Goal: Information Seeking & Learning: Find specific fact

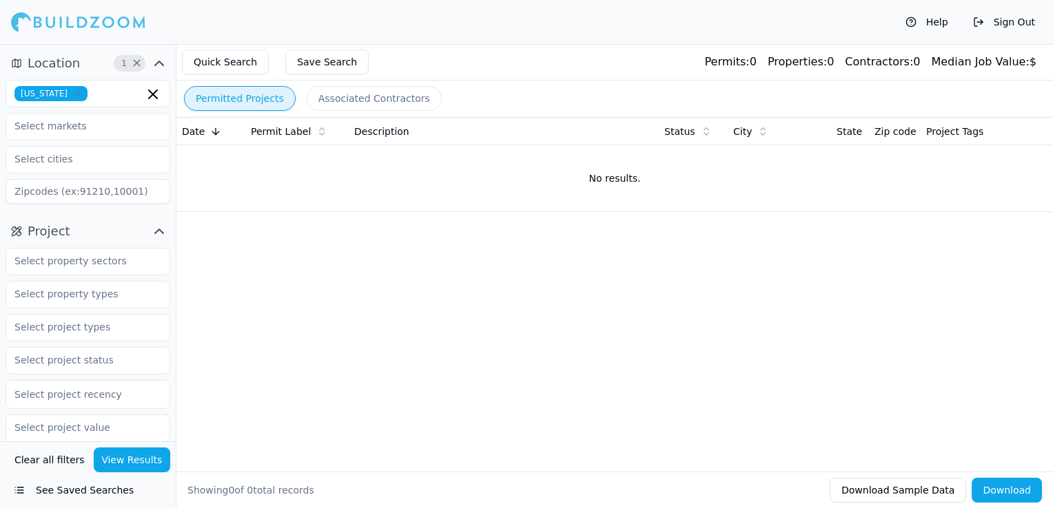
click at [73, 94] on icon "button" at bounding box center [77, 94] width 8 height 8
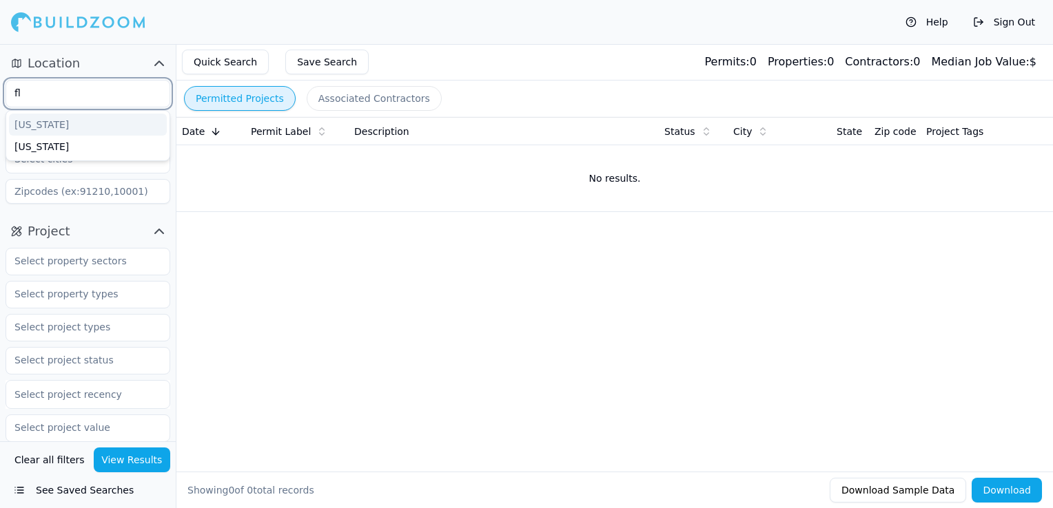
type input "flo"
click at [49, 120] on div "[US_STATE]" at bounding box center [88, 125] width 158 height 22
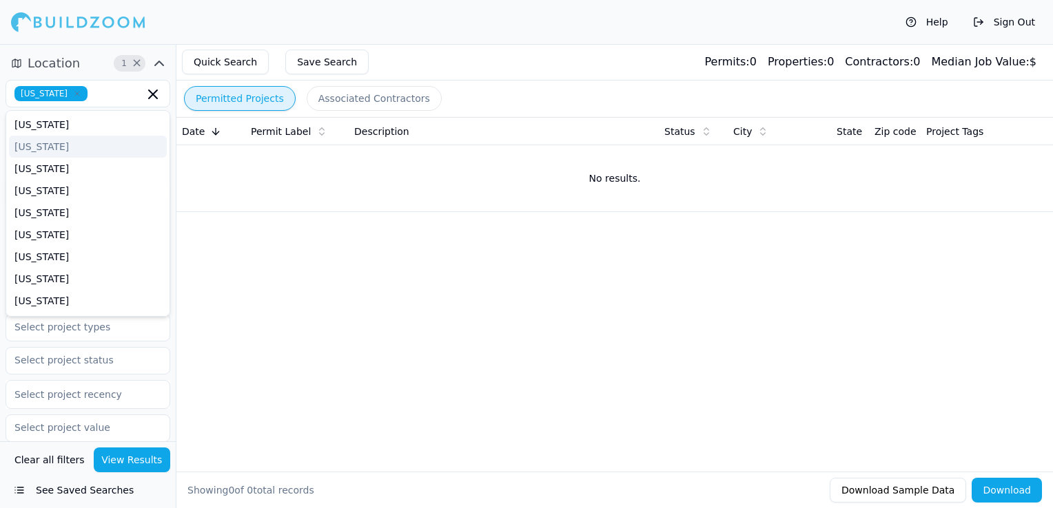
click at [484, 48] on div "Quick Search Save Search Permits: 0 Properties: 0 Contractors: 0 Median Job Val…" at bounding box center [614, 62] width 876 height 37
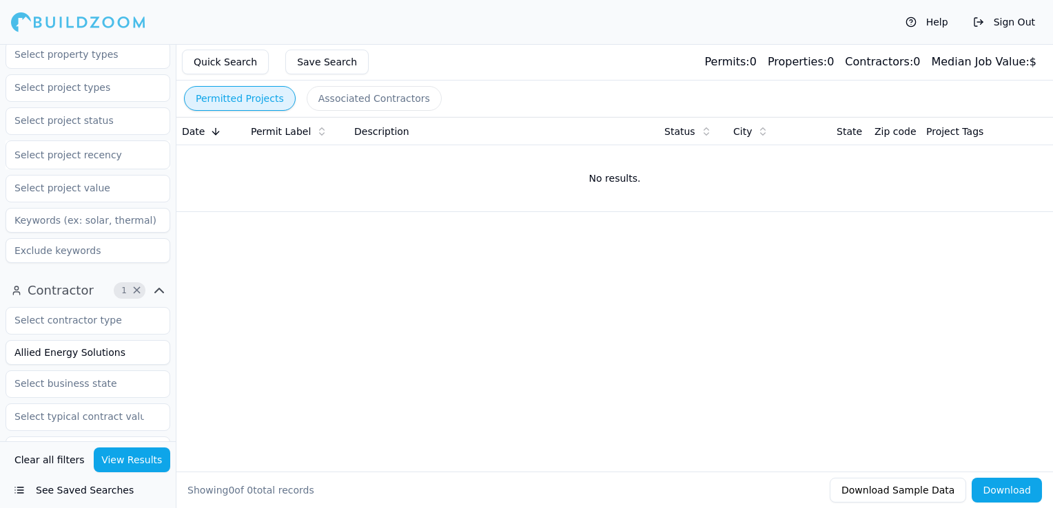
scroll to position [207, 0]
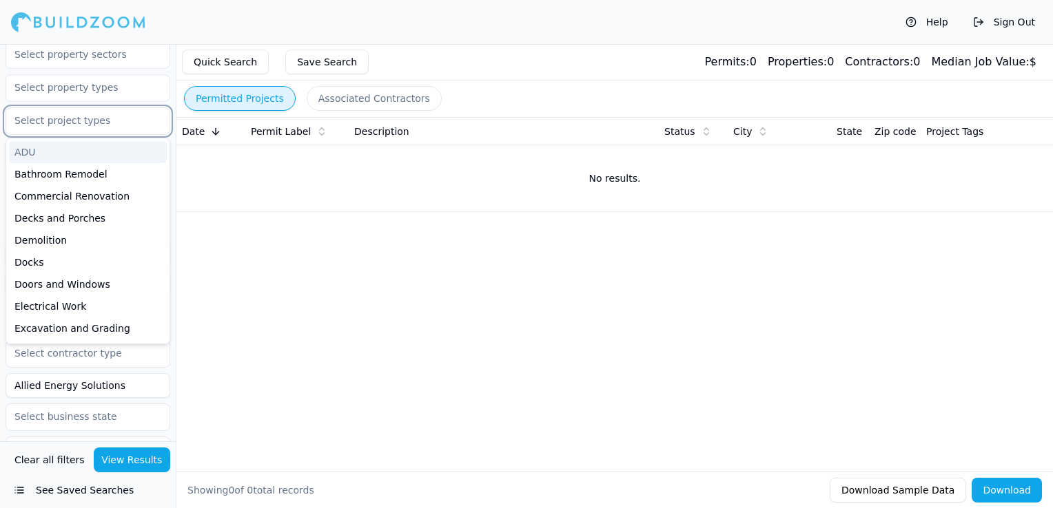
click at [74, 121] on input "text" at bounding box center [79, 120] width 146 height 25
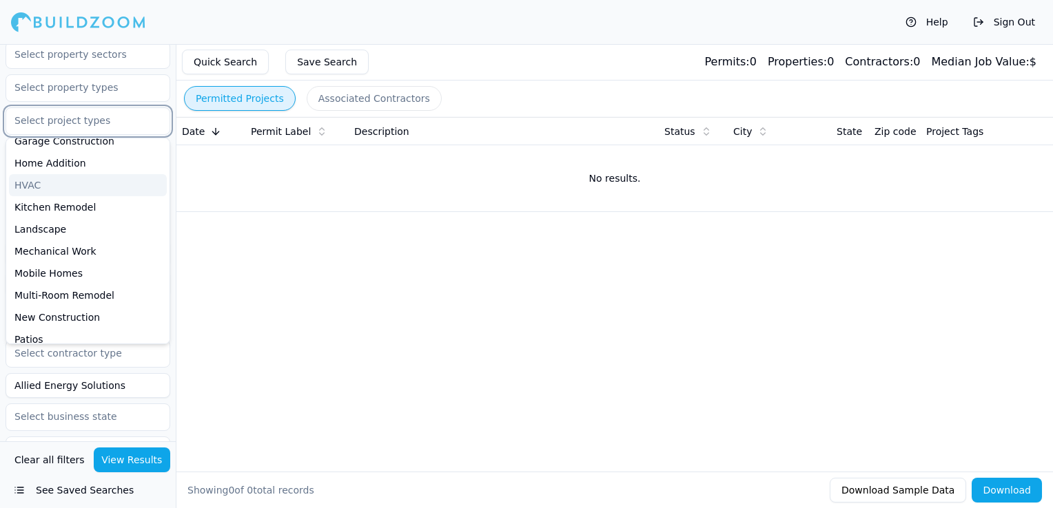
scroll to position [344, 0]
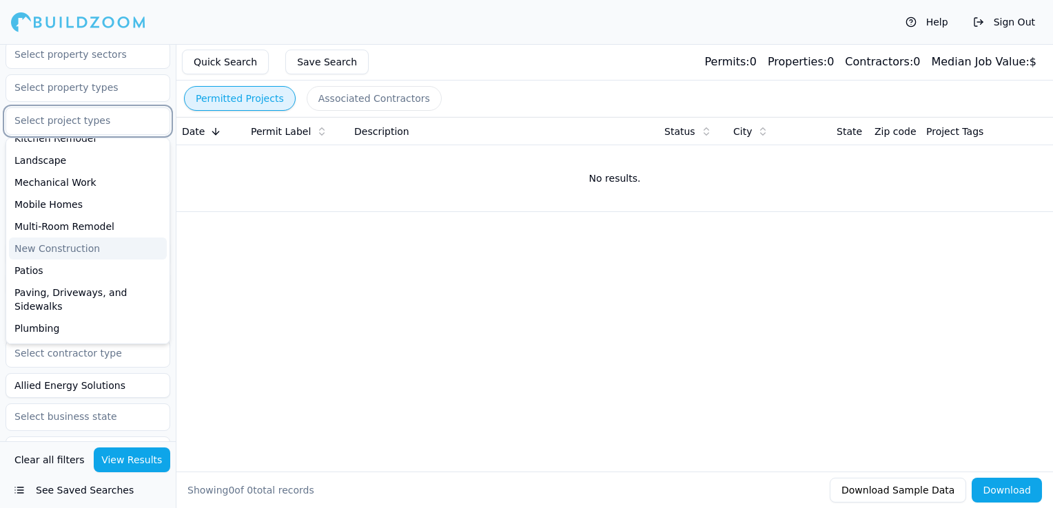
click at [70, 245] on div "New Construction" at bounding box center [88, 249] width 158 height 22
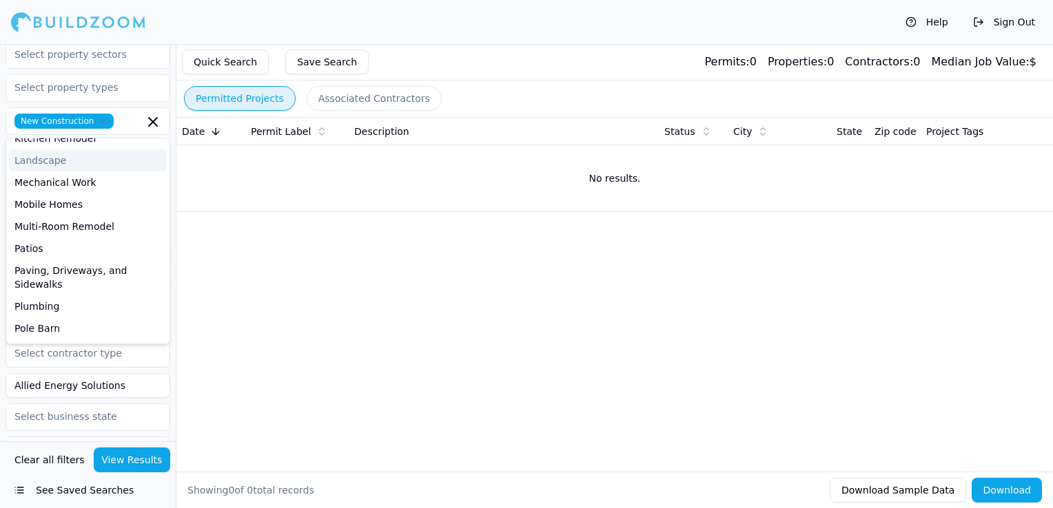
click at [456, 50] on div "Quick Search Save Search Permits: 0 Properties: 0 Contractors: 0 Median Job Val…" at bounding box center [614, 62] width 876 height 37
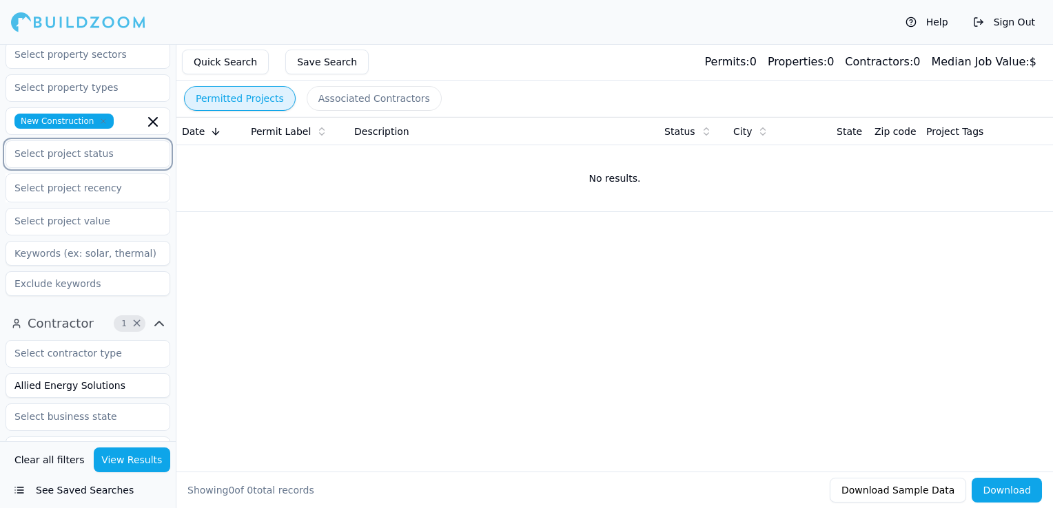
click at [34, 150] on input "text" at bounding box center [79, 153] width 146 height 25
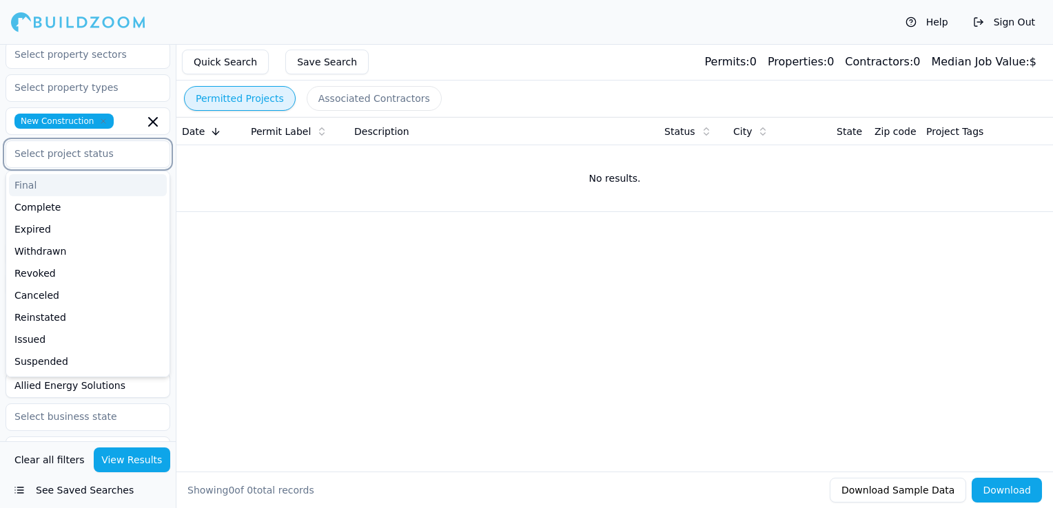
click at [41, 180] on div "Final" at bounding box center [88, 185] width 158 height 22
click at [41, 183] on div "Complete" at bounding box center [88, 185] width 158 height 22
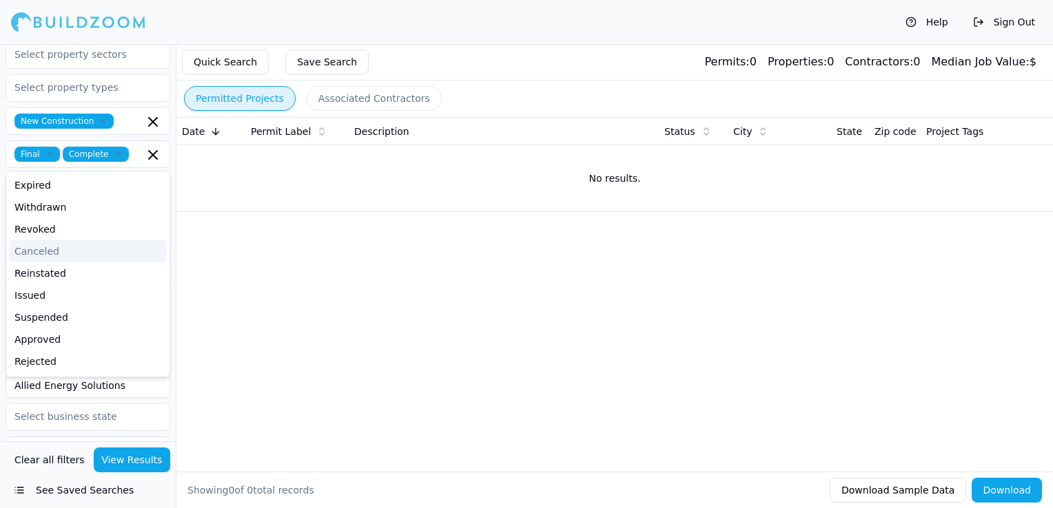
click at [451, 81] on div "Permitted Projects Associated Contractors" at bounding box center [614, 99] width 876 height 36
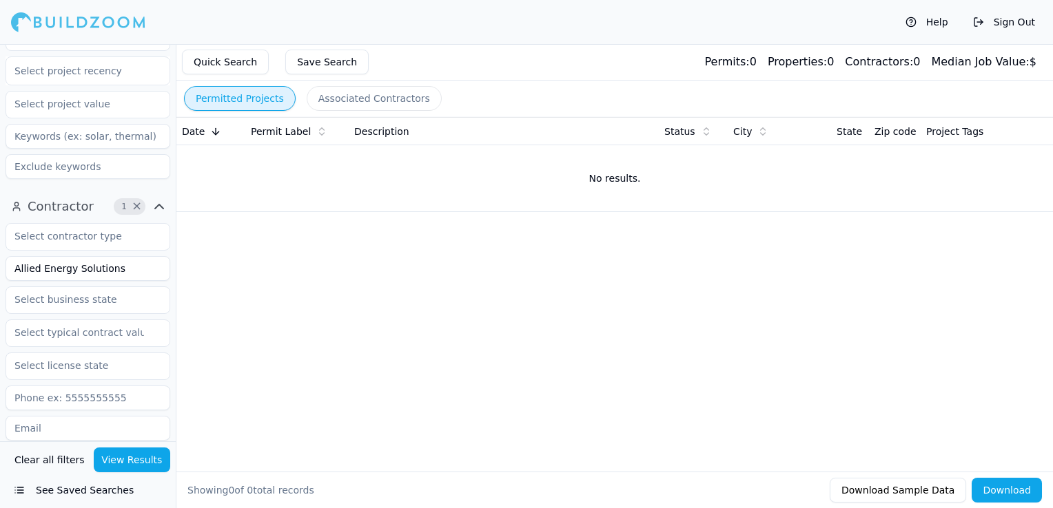
scroll to position [344, 0]
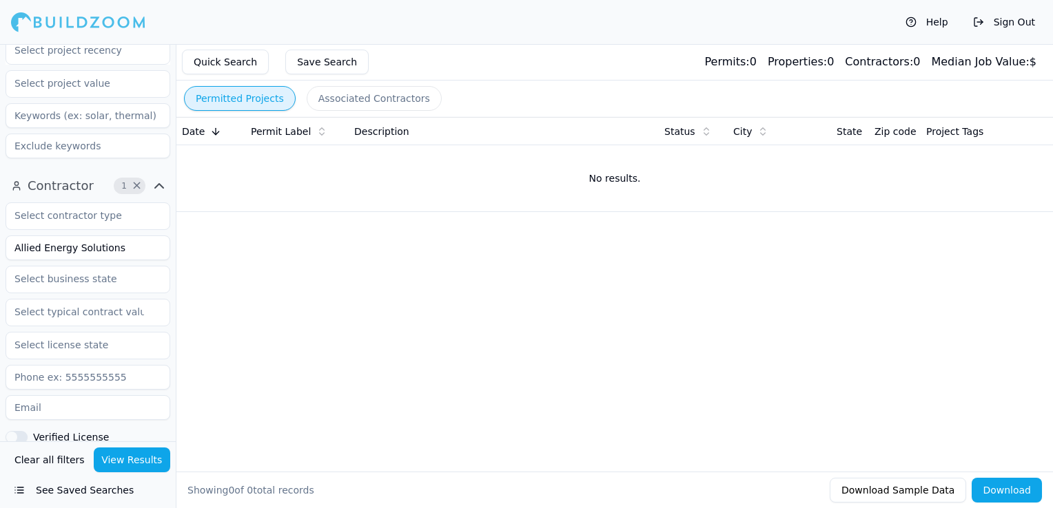
click at [60, 251] on input "Allied Energy Solutions" at bounding box center [88, 248] width 165 height 25
click at [147, 454] on button "View Results" at bounding box center [132, 460] width 77 height 25
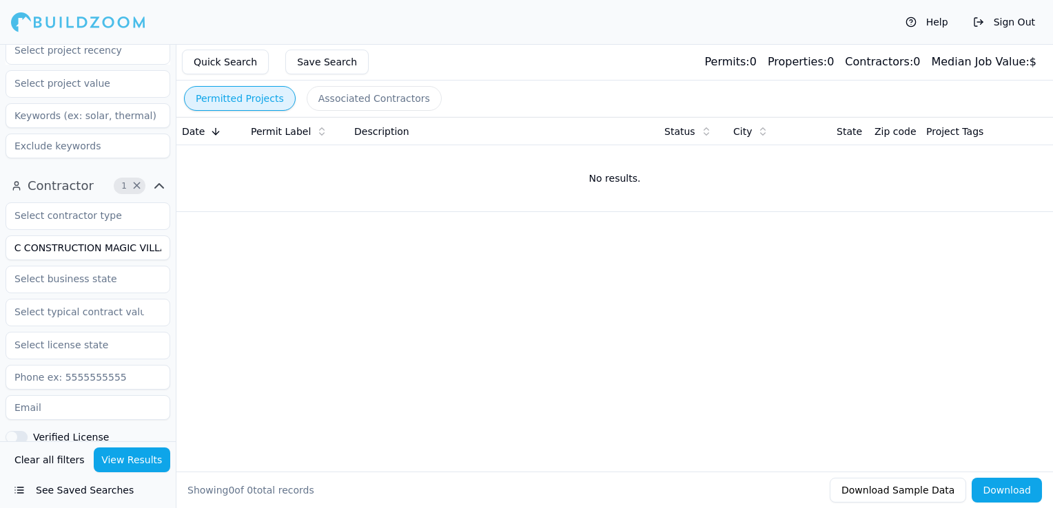
drag, startPoint x: 107, startPoint y: 249, endPoint x: 197, endPoint y: 248, distance: 90.3
click at [197, 248] on div "Location 1 × [US_STATE] Project 3 × New Construction Final Complete Select proj…" at bounding box center [548, 298] width 1008 height 508
type input "DEC CONSTRUCTION"
click at [154, 459] on button "View Results" at bounding box center [132, 460] width 77 height 25
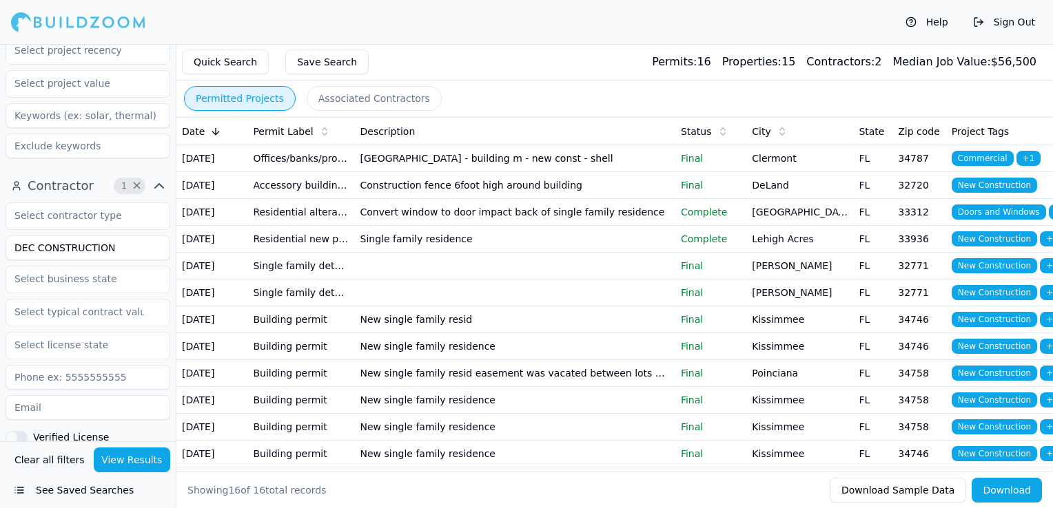
click at [504, 169] on td "[GEOGRAPHIC_DATA] - building m - new const - shell" at bounding box center [515, 158] width 320 height 27
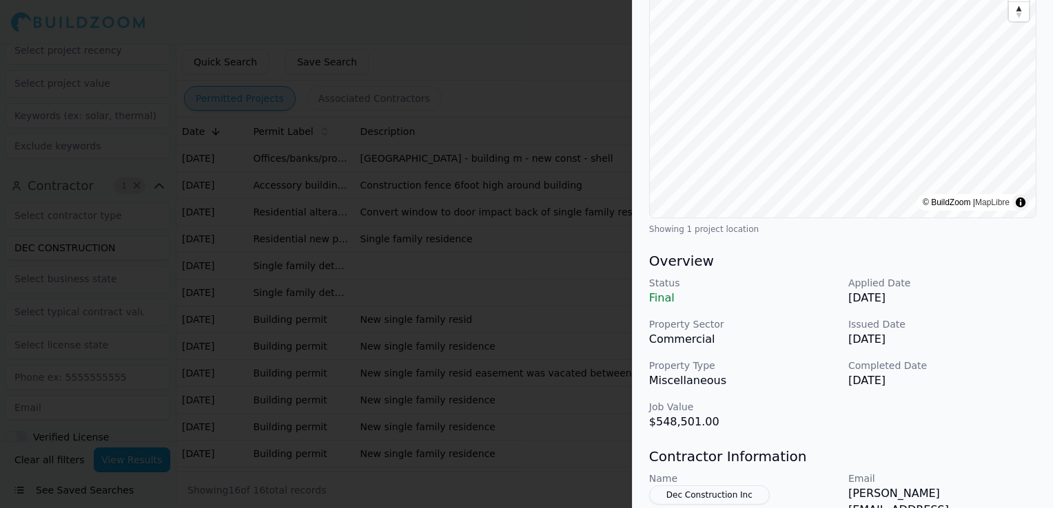
scroll to position [207, 0]
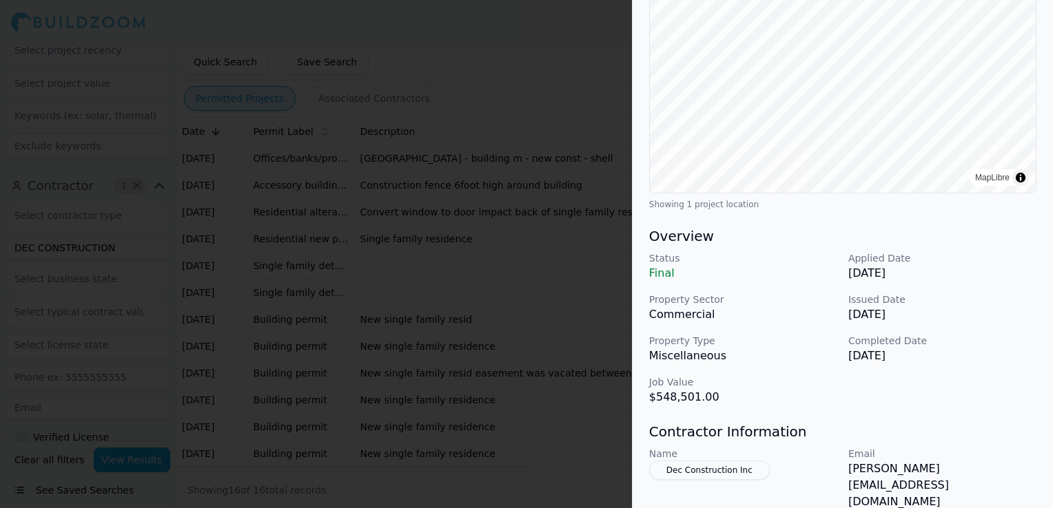
click at [488, 311] on div at bounding box center [526, 254] width 1053 height 508
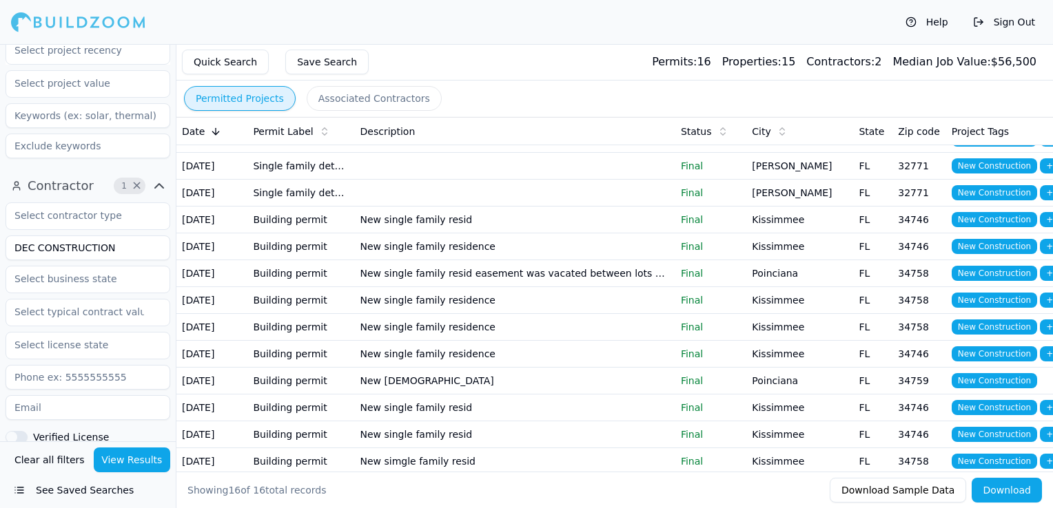
scroll to position [0, 0]
